Goal: Communication & Community: Ask a question

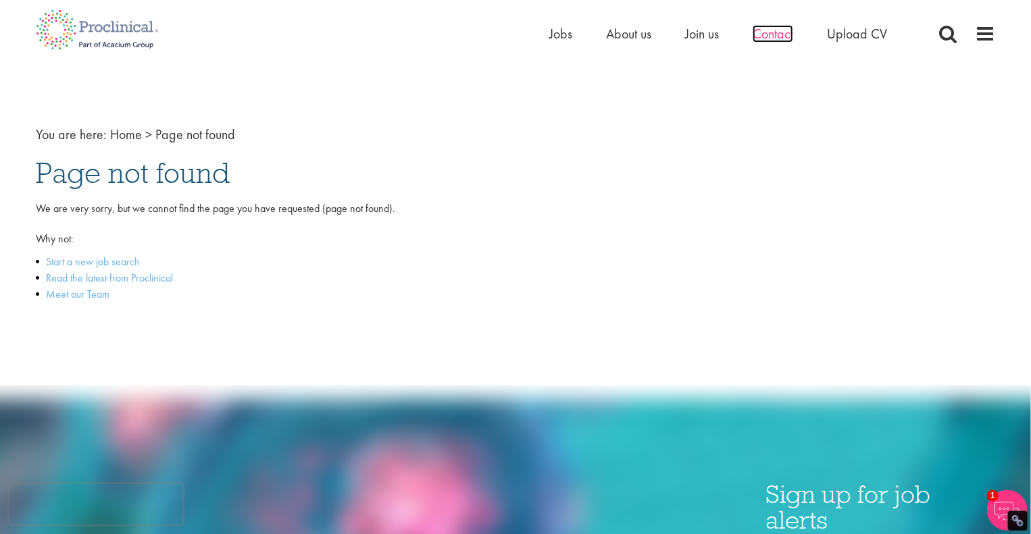
click at [778, 32] on span "Contact" at bounding box center [772, 34] width 41 height 18
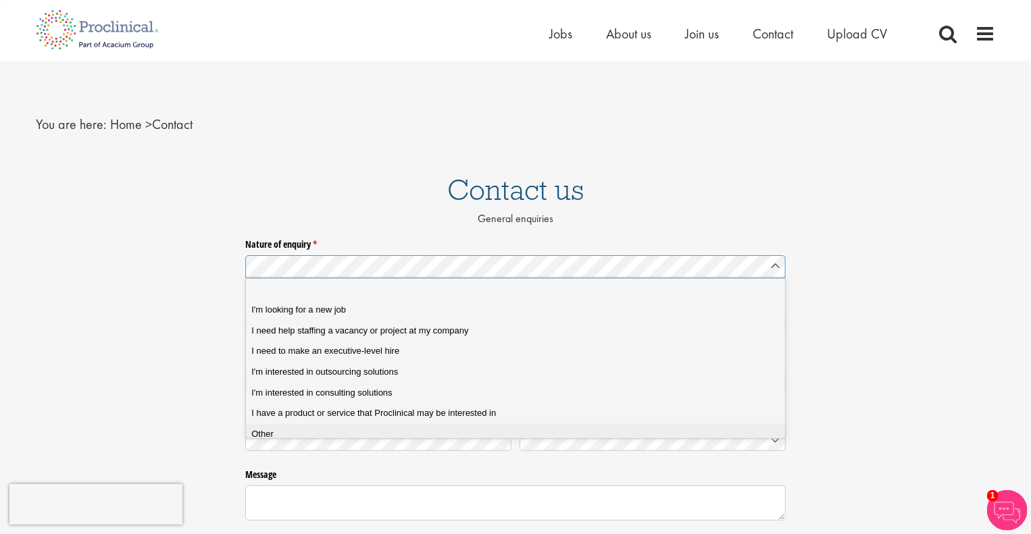
click at [321, 435] on div "Other" at bounding box center [518, 434] width 534 height 12
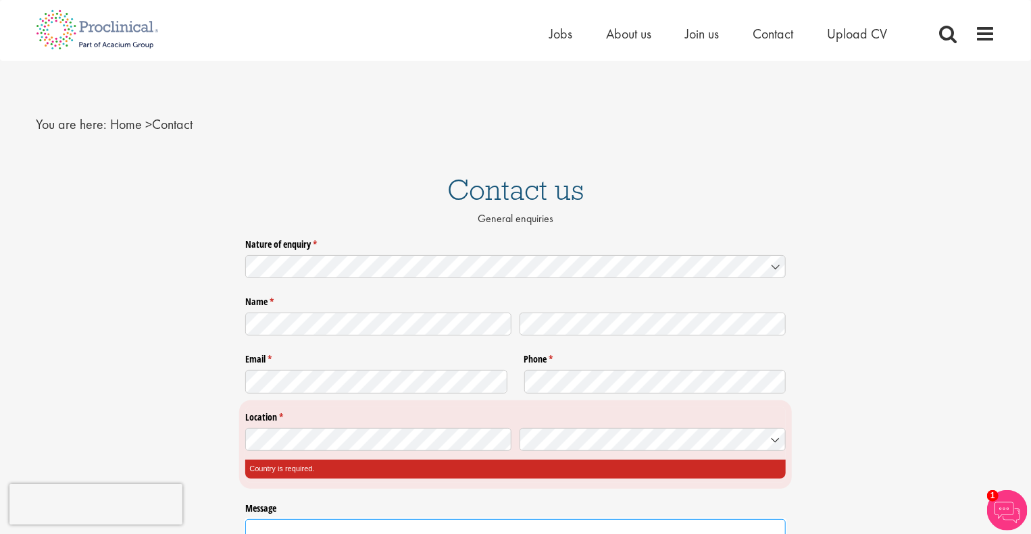
click at [525, 498] on div "Message" at bounding box center [515, 528] width 540 height 61
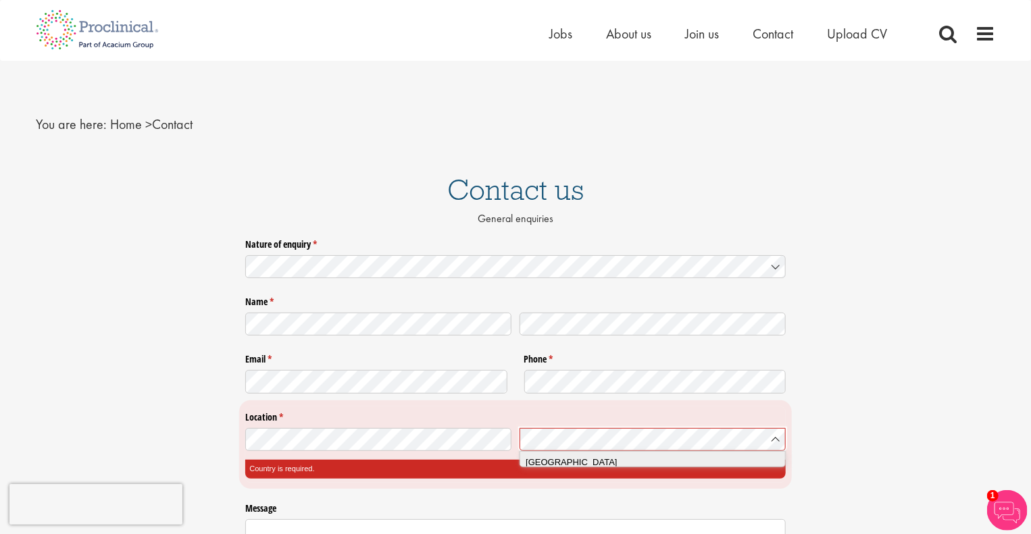
click at [578, 461] on div "India" at bounding box center [655, 463] width 260 height 14
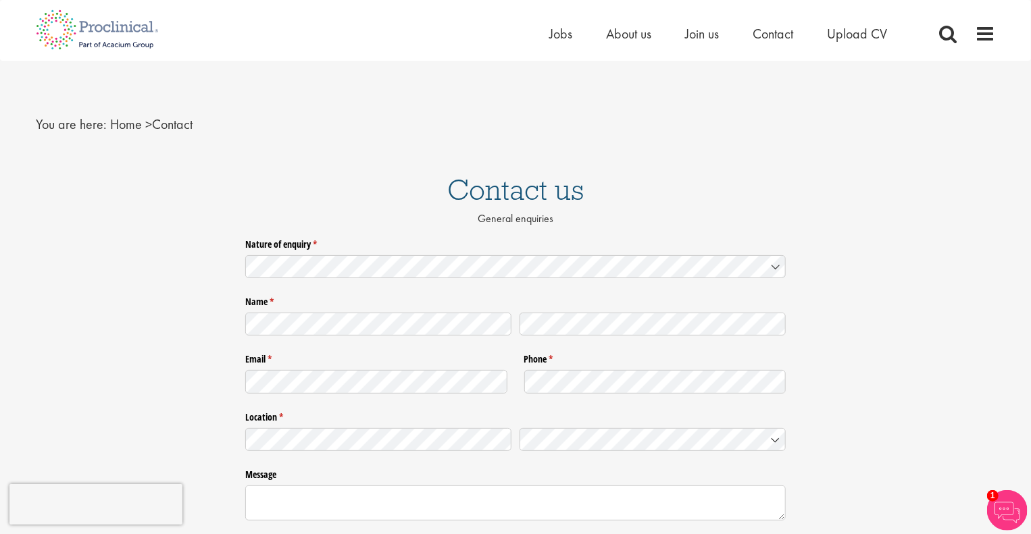
click at [171, 354] on div "Nature of enquiry * (required) Name * (required) Email * (required) Phone * (re…" at bounding box center [515, 422] width 1031 height 379
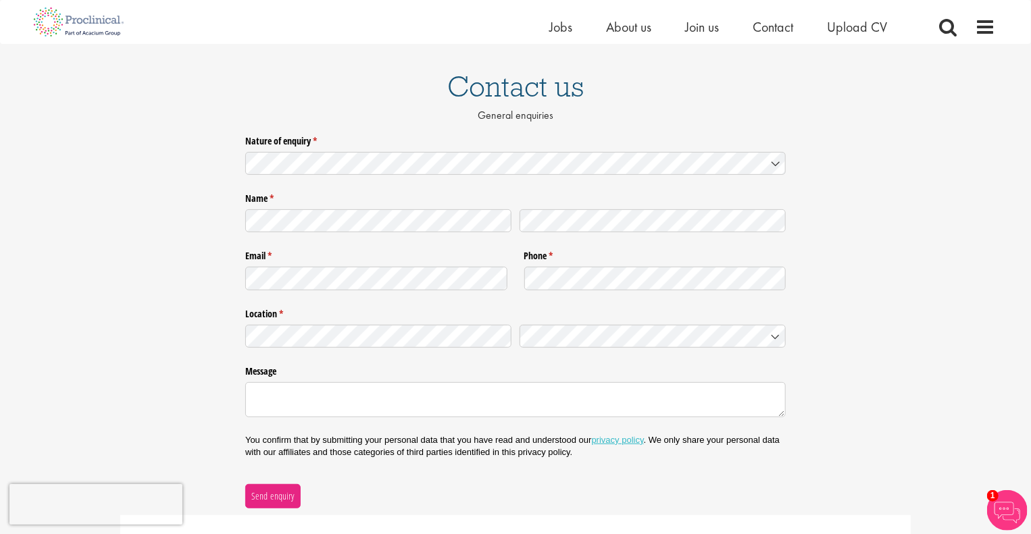
scroll to position [108, 0]
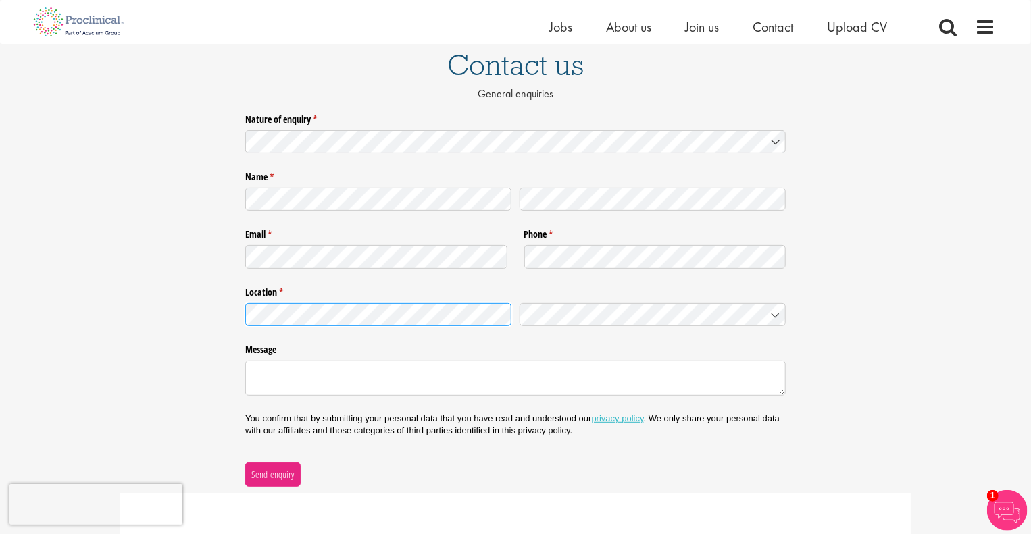
click at [167, 302] on div "Nature of enquiry * (required) Name * (required) Email * (required) Phone * (re…" at bounding box center [515, 297] width 1031 height 379
click at [284, 375] on textarea "Message" at bounding box center [515, 378] width 540 height 35
paste textarea "Hi Admin, I hope this email finds you well. My name is Ravi Shankar, and I am r…"
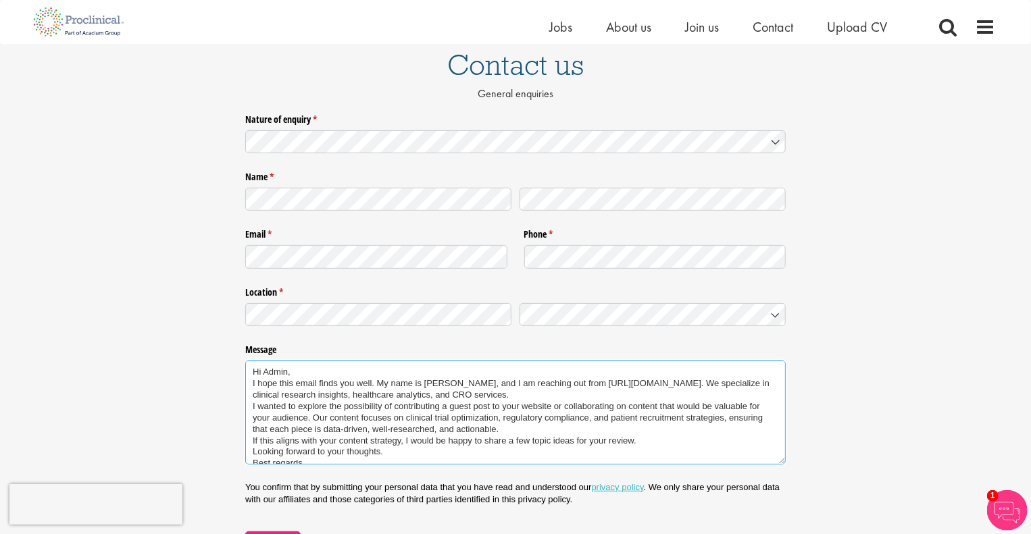
scroll to position [16, 0]
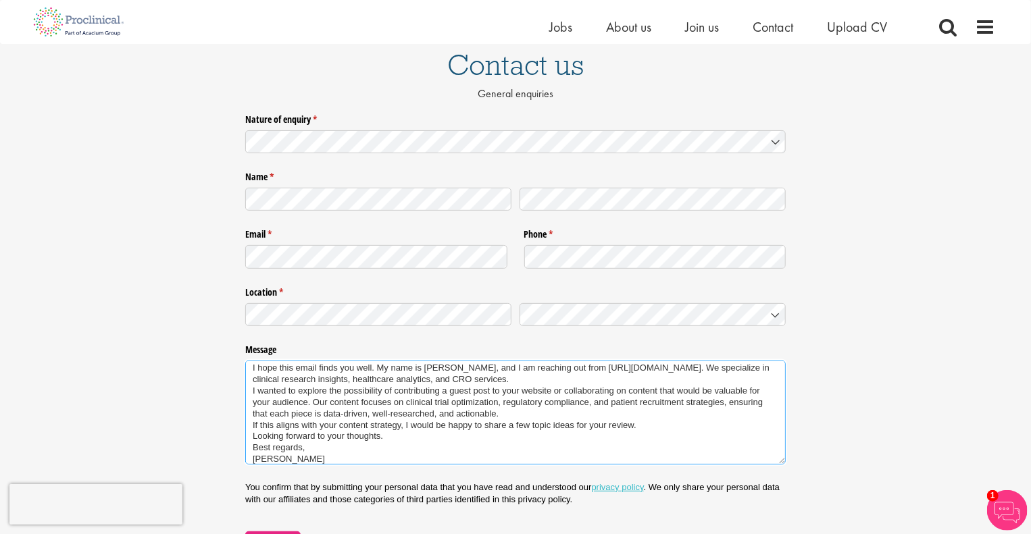
click at [594, 369] on textarea "Hi Admin, I hope this email finds you well. My name is Ravi Shankar, and I am r…" at bounding box center [515, 413] width 540 height 104
paste textarea "https://www.proclinical.com/"
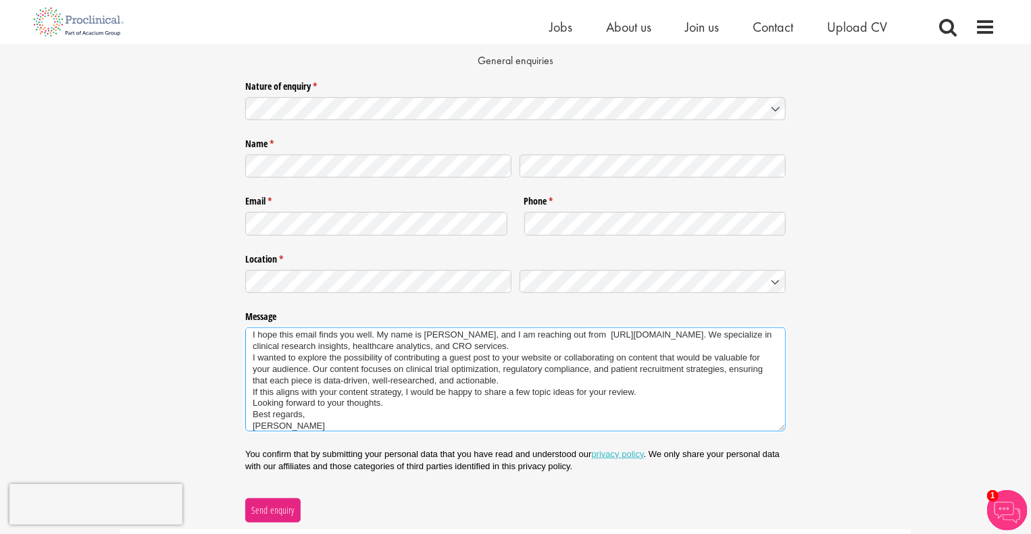
scroll to position [142, 0]
type textarea "Hi Admin, I hope this email finds you well. My name is Ravi Shankar, and I am r…"
click at [166, 388] on div "Nature of enquiry * (required) Name * (required) Email * (required) Phone * (re…" at bounding box center [515, 298] width 1031 height 448
click at [272, 510] on span "Send enquiry" at bounding box center [273, 509] width 44 height 15
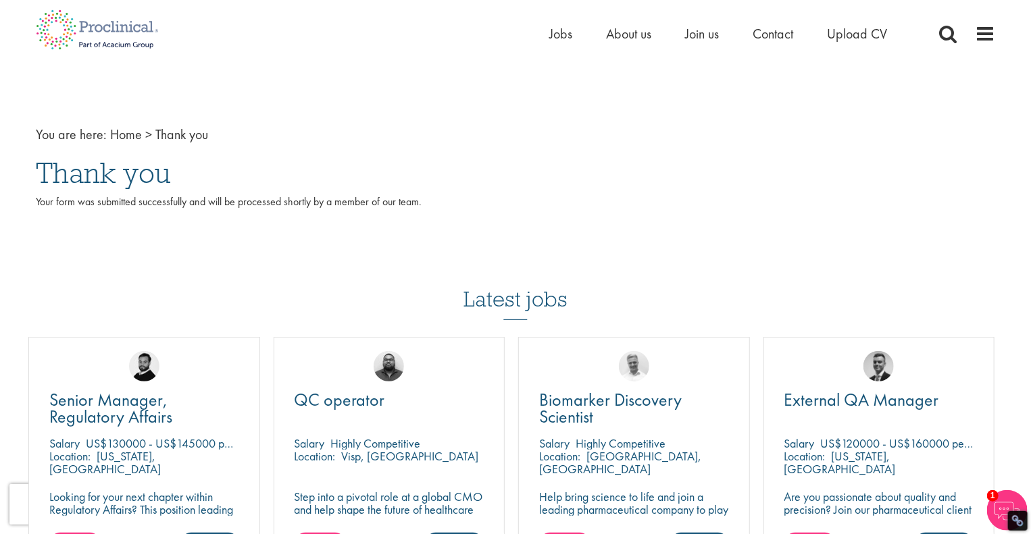
click at [886, 435] on div "External QA Manager [GEOGRAPHIC_DATA] US$120000 - US$160000 per annum Location:…" at bounding box center [879, 453] width 232 height 232
